Goal: Transaction & Acquisition: Purchase product/service

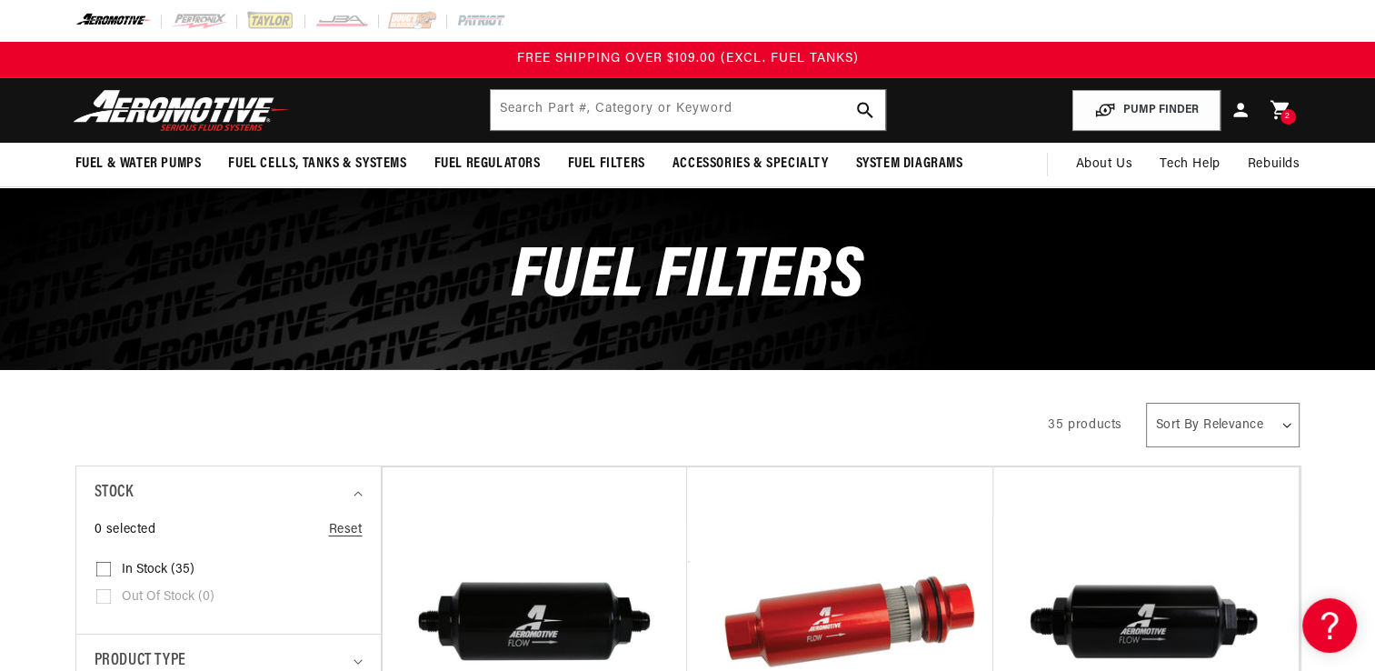
click at [1294, 121] on link "Cart 2 2 items" at bounding box center [1280, 110] width 40 height 43
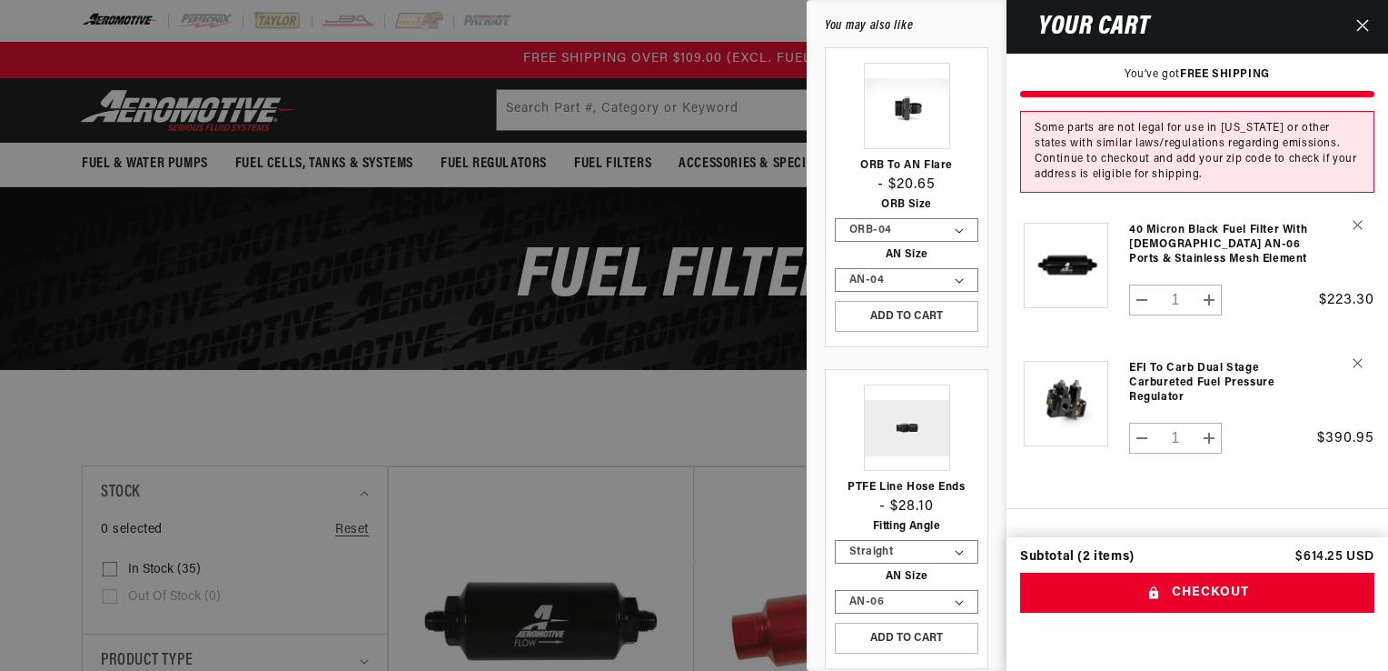
click at [1086, 420] on link "Your cart" at bounding box center [1065, 403] width 91 height 120
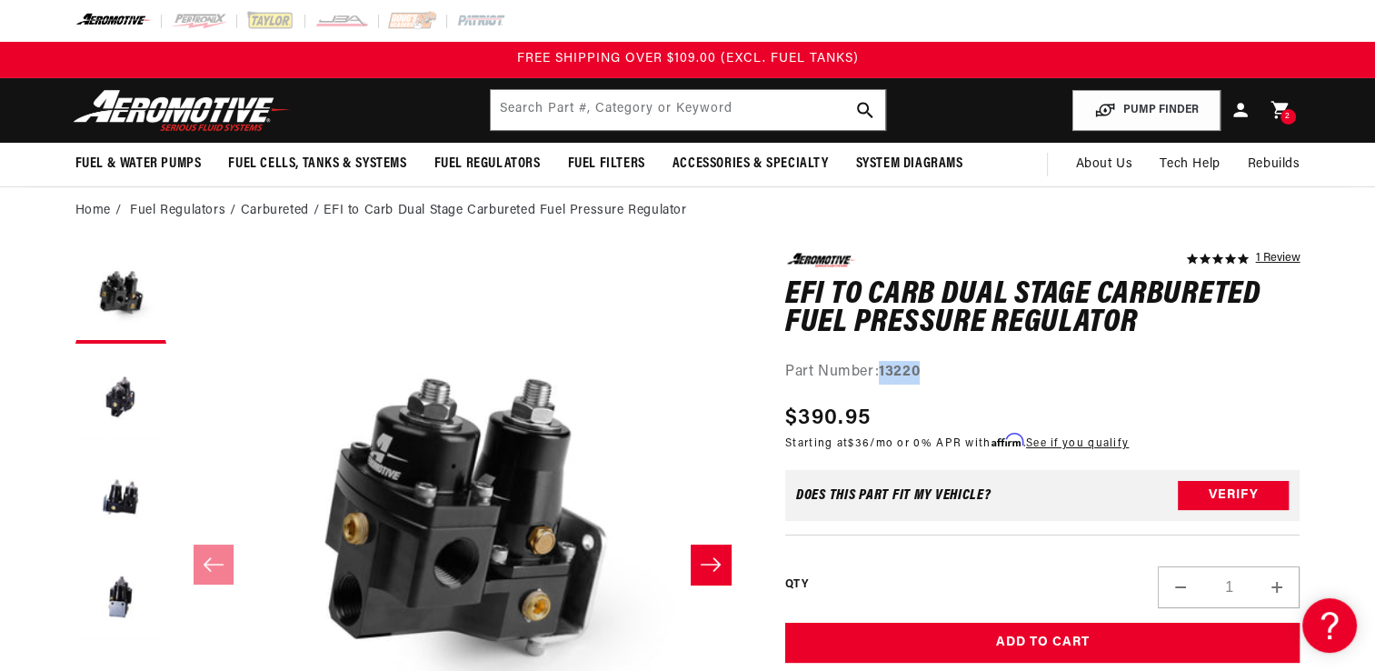
drag, startPoint x: 881, startPoint y: 373, endPoint x: 934, endPoint y: 376, distance: 52.8
click at [934, 376] on div "Part Number: 13220" at bounding box center [1042, 373] width 515 height 24
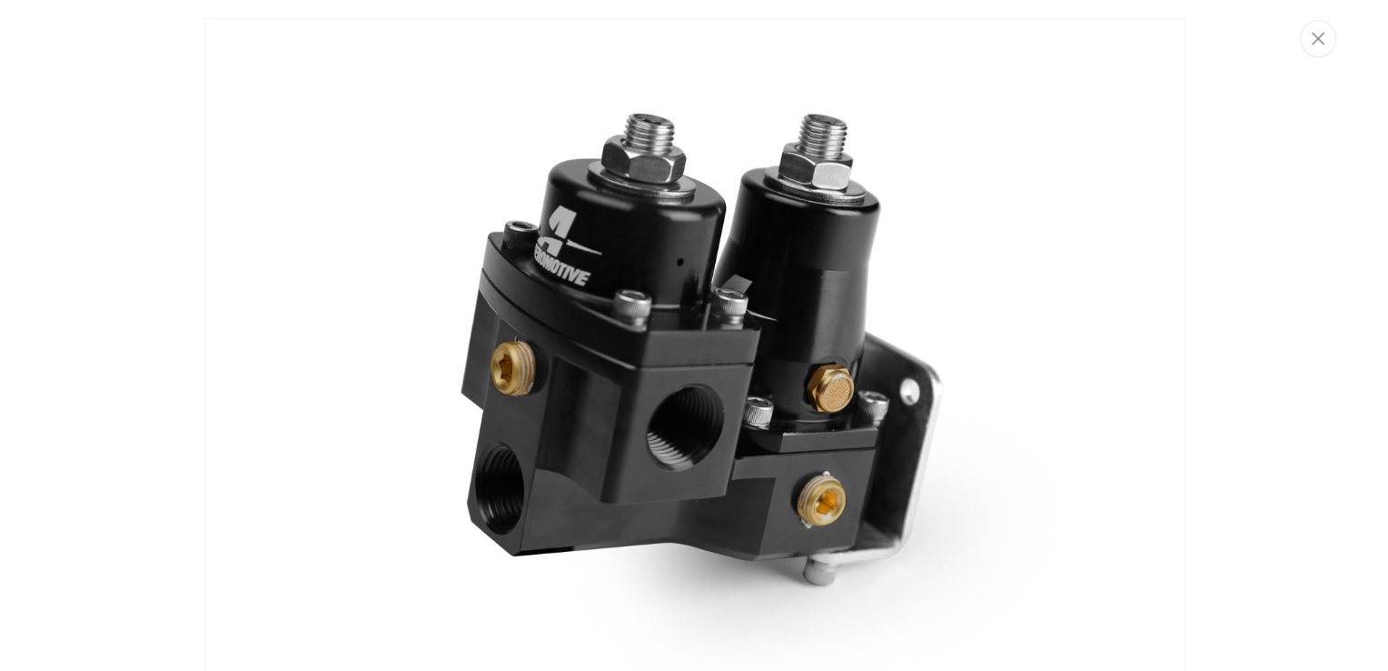
scroll to position [51, 0]
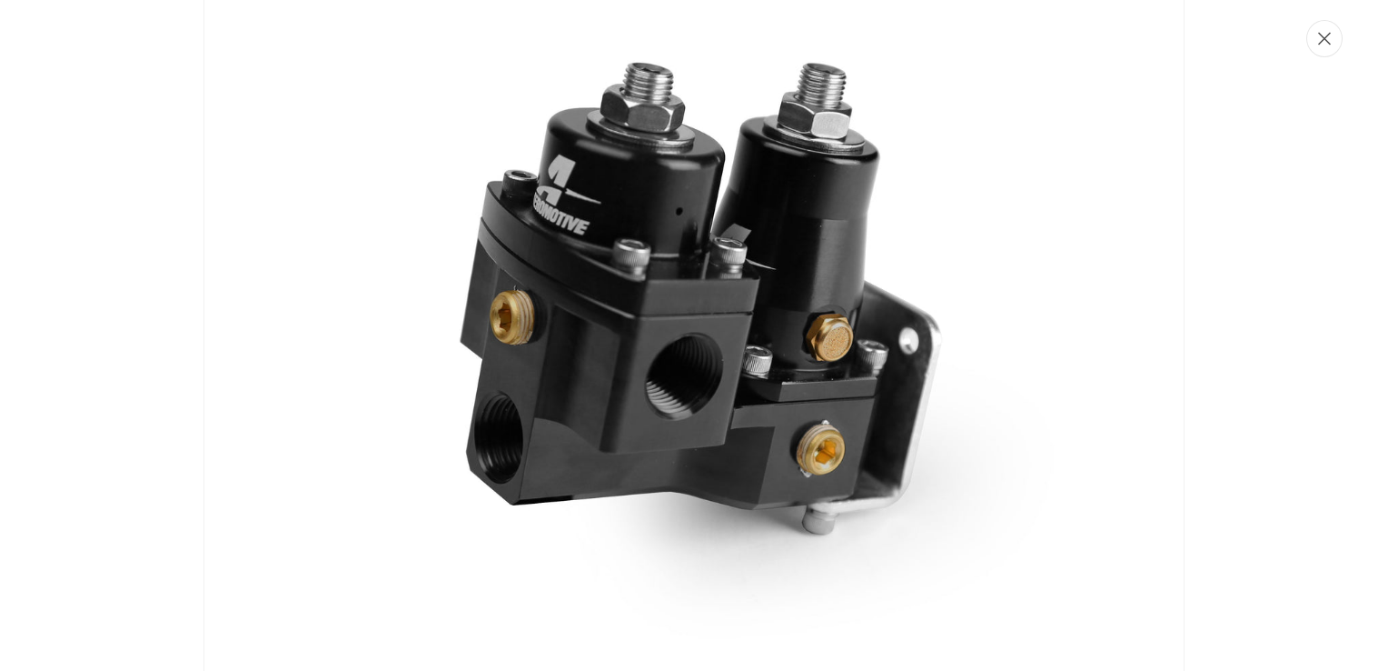
click at [1330, 46] on button "Close" at bounding box center [1325, 38] width 36 height 37
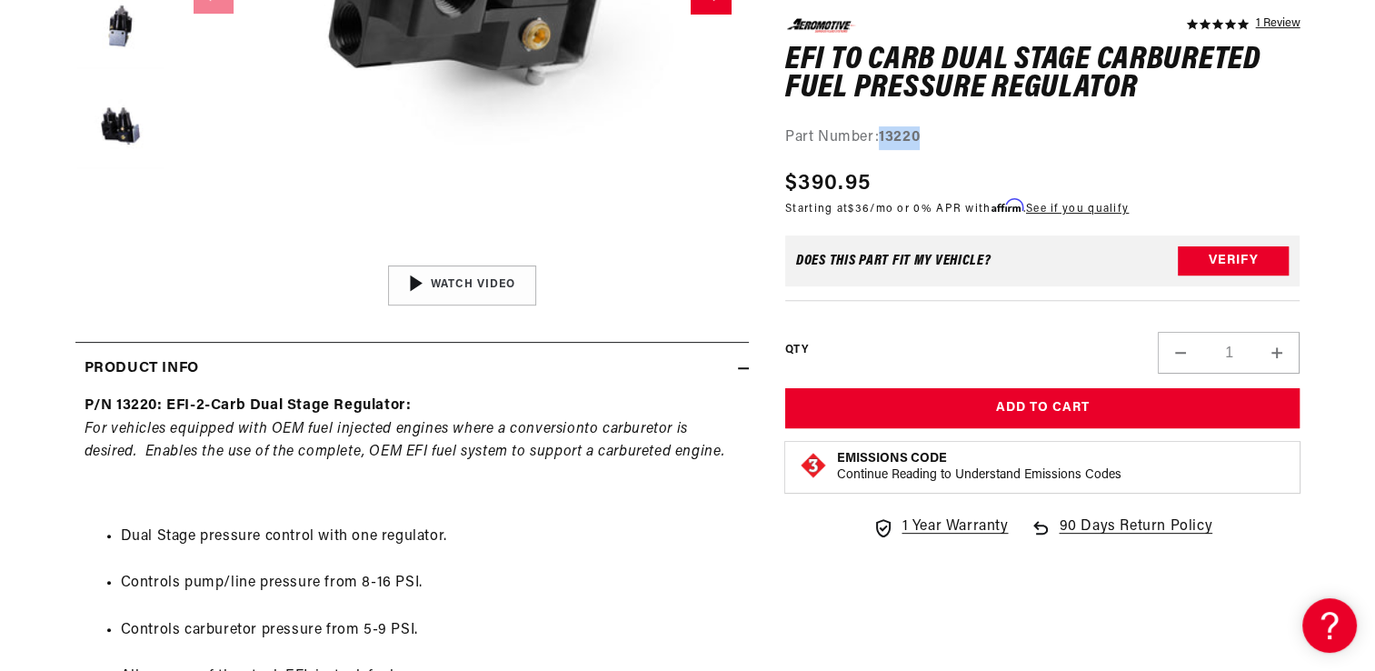
scroll to position [581, 0]
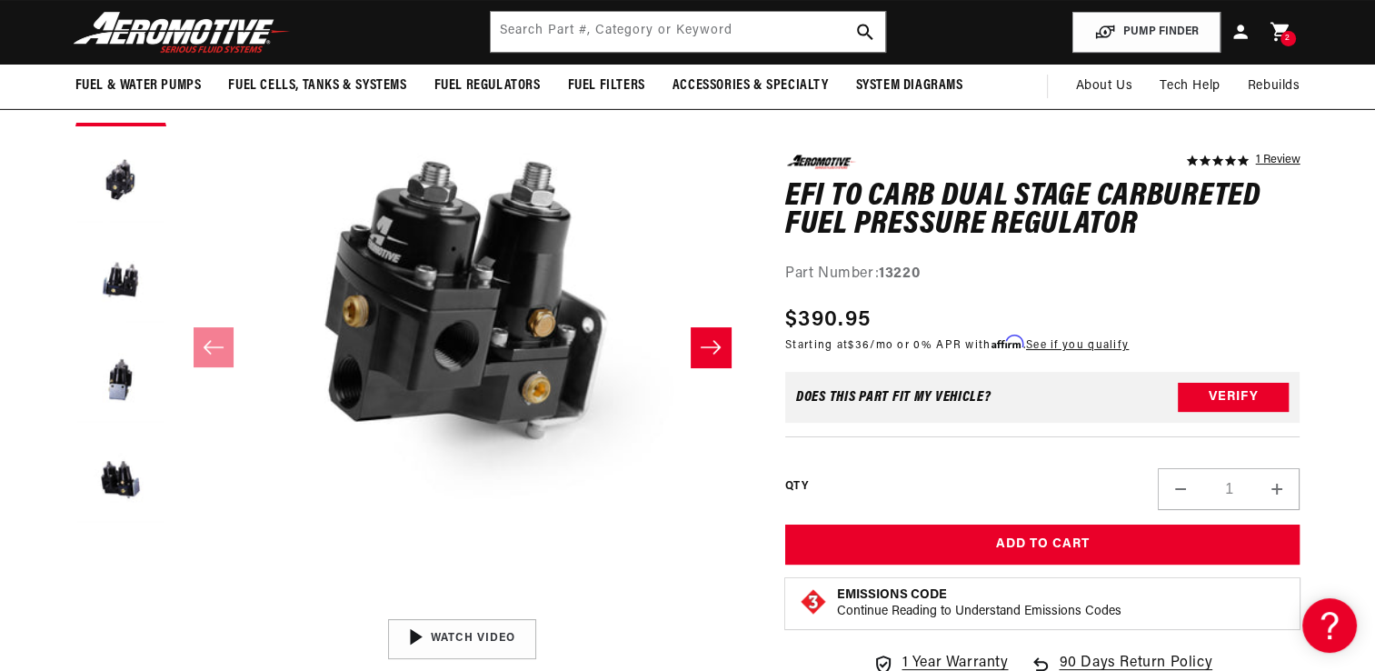
click at [1280, 35] on div "2 2 items" at bounding box center [1287, 38] width 15 height 15
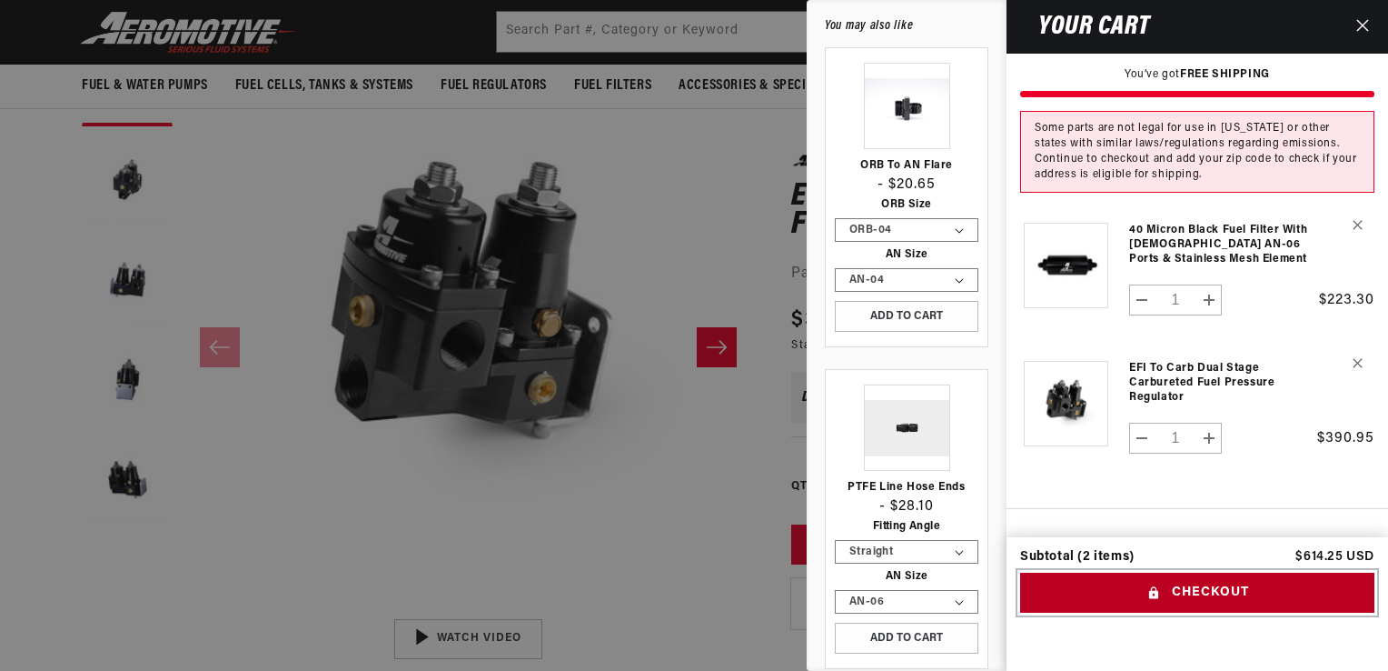
click at [1273, 590] on button "Checkout" at bounding box center [1197, 592] width 354 height 41
